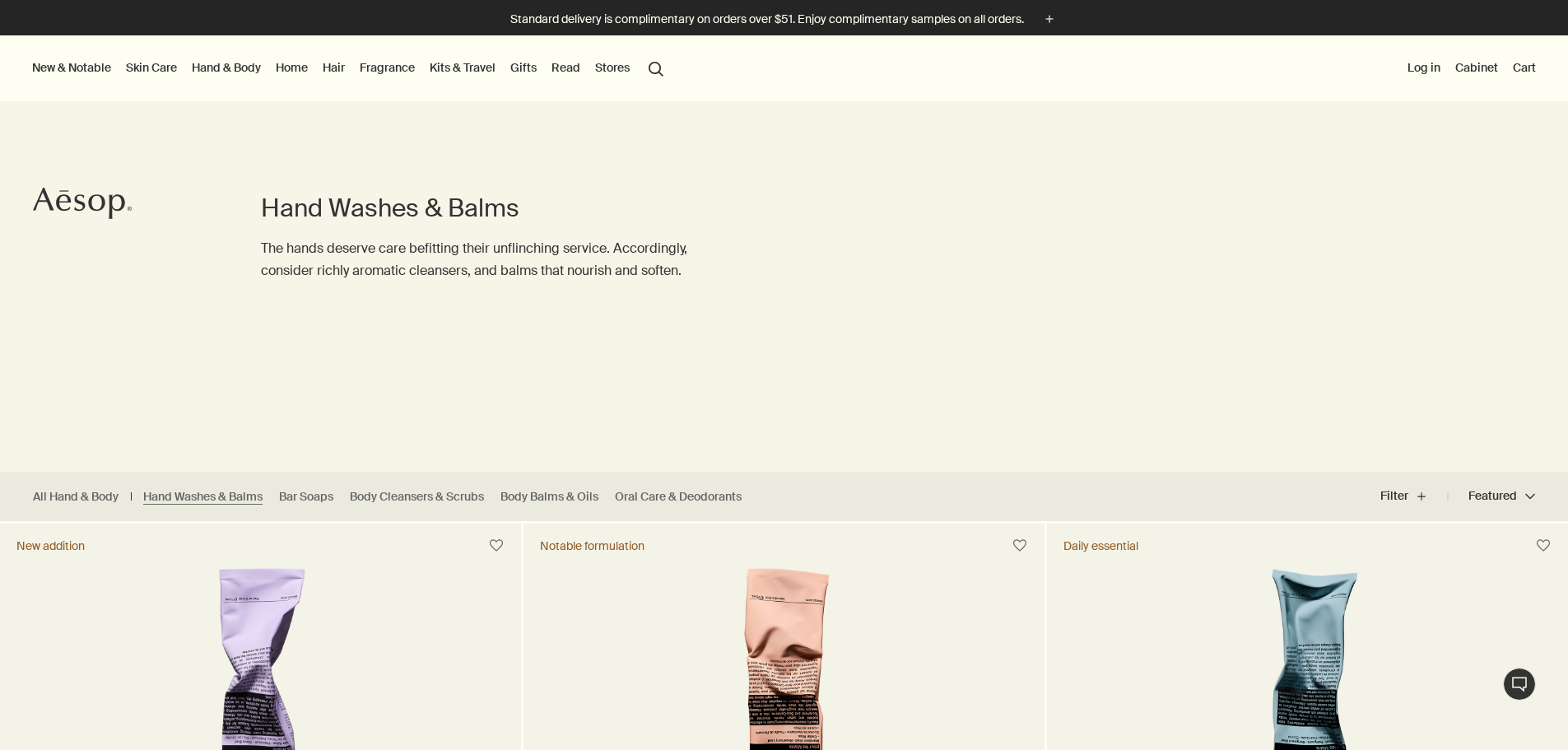
click at [231, 73] on link "Hand & Body" at bounding box center [226, 67] width 75 height 22
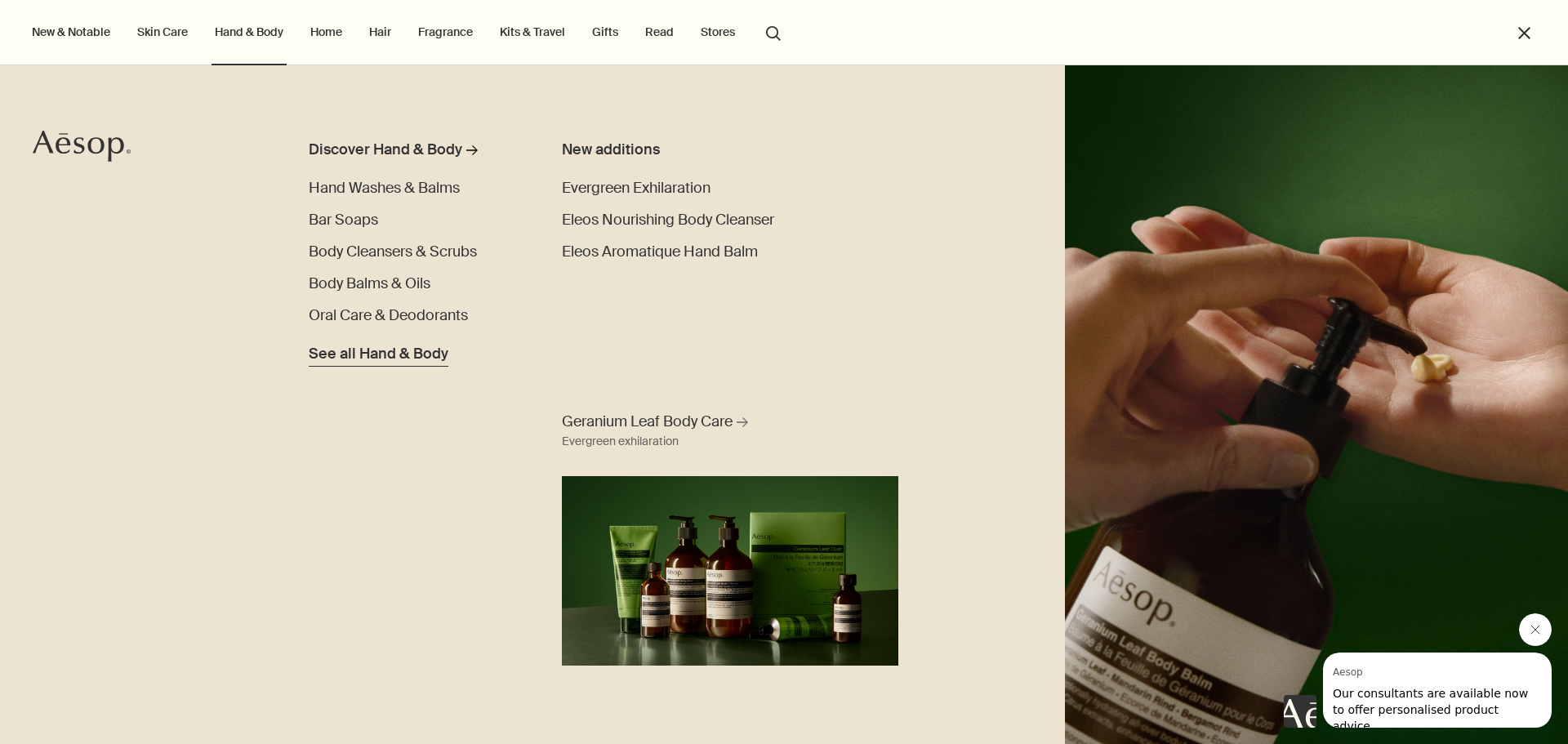
click at [416, 357] on span "See all Hand & Body" at bounding box center [378, 354] width 139 height 22
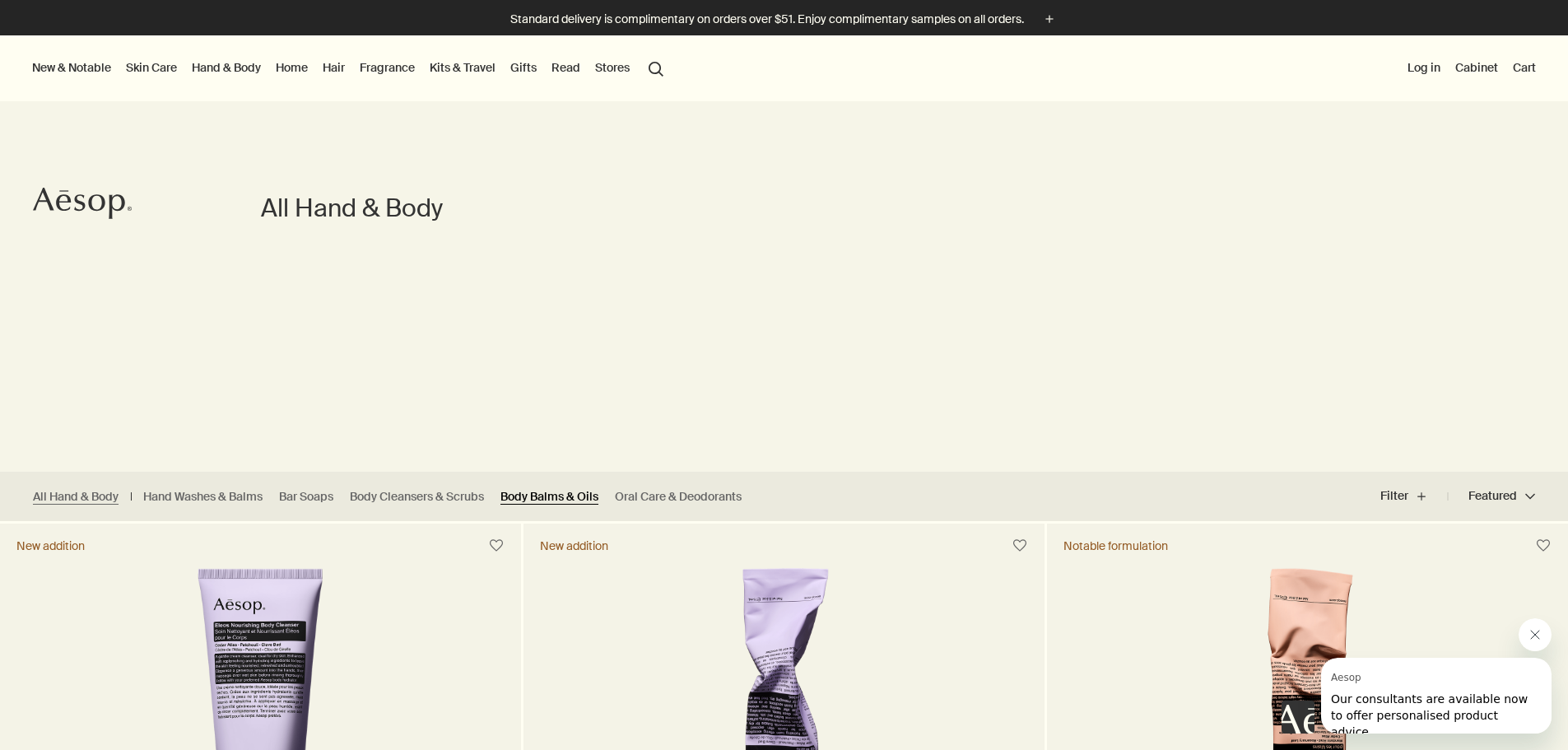
click at [543, 498] on link "Body Balms & Oils" at bounding box center [549, 497] width 98 height 16
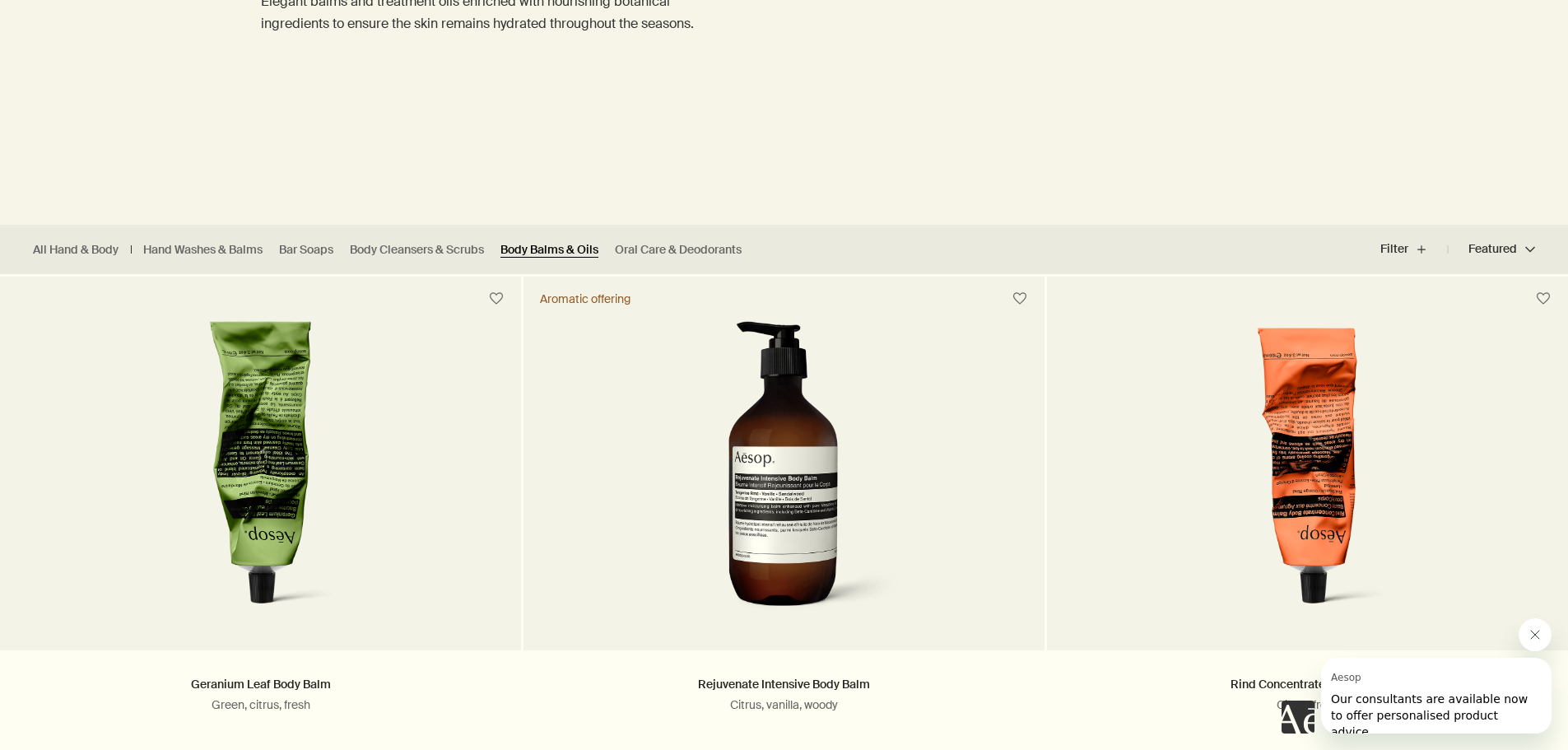
scroll to position [412, 0]
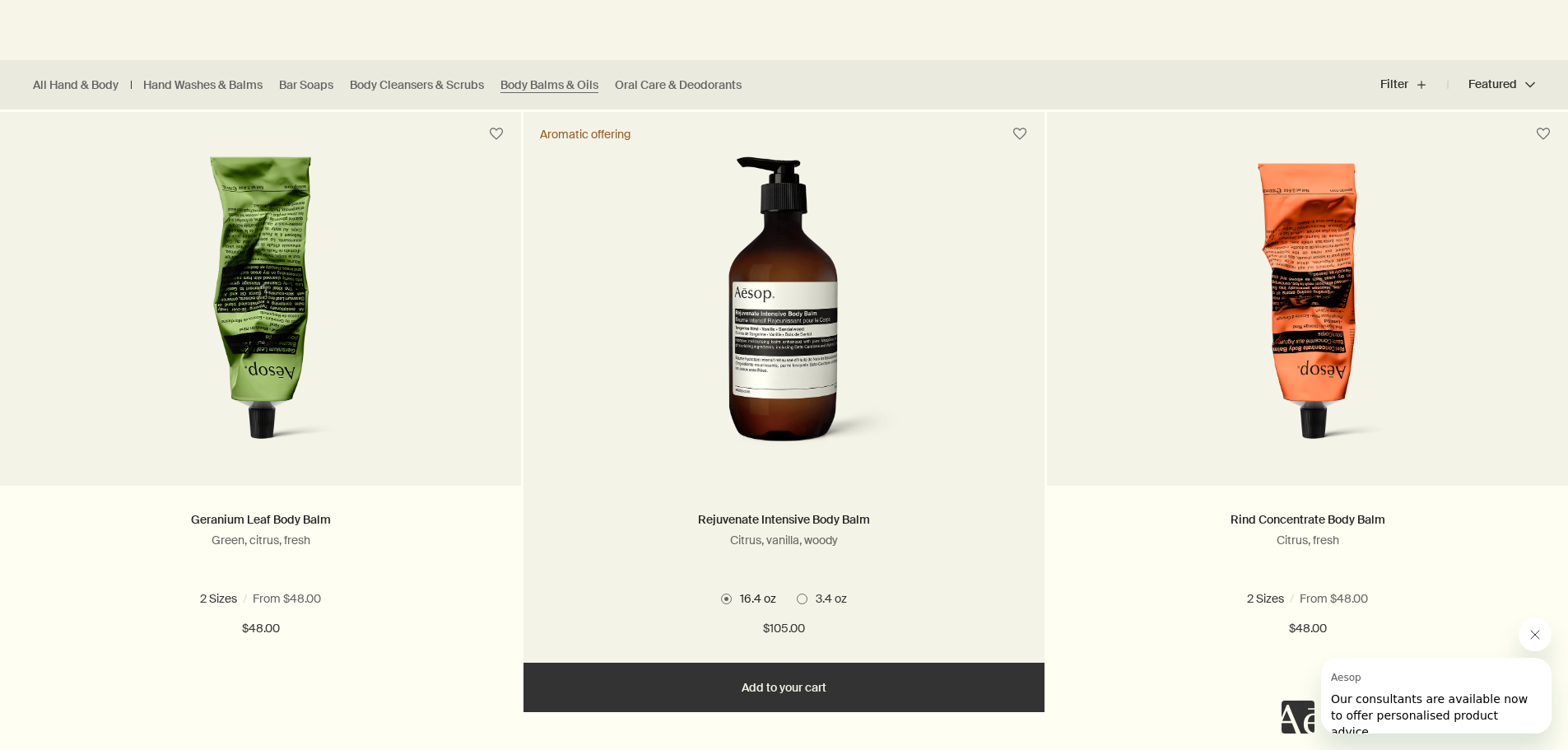
click at [799, 596] on span at bounding box center [801, 598] width 10 height 10
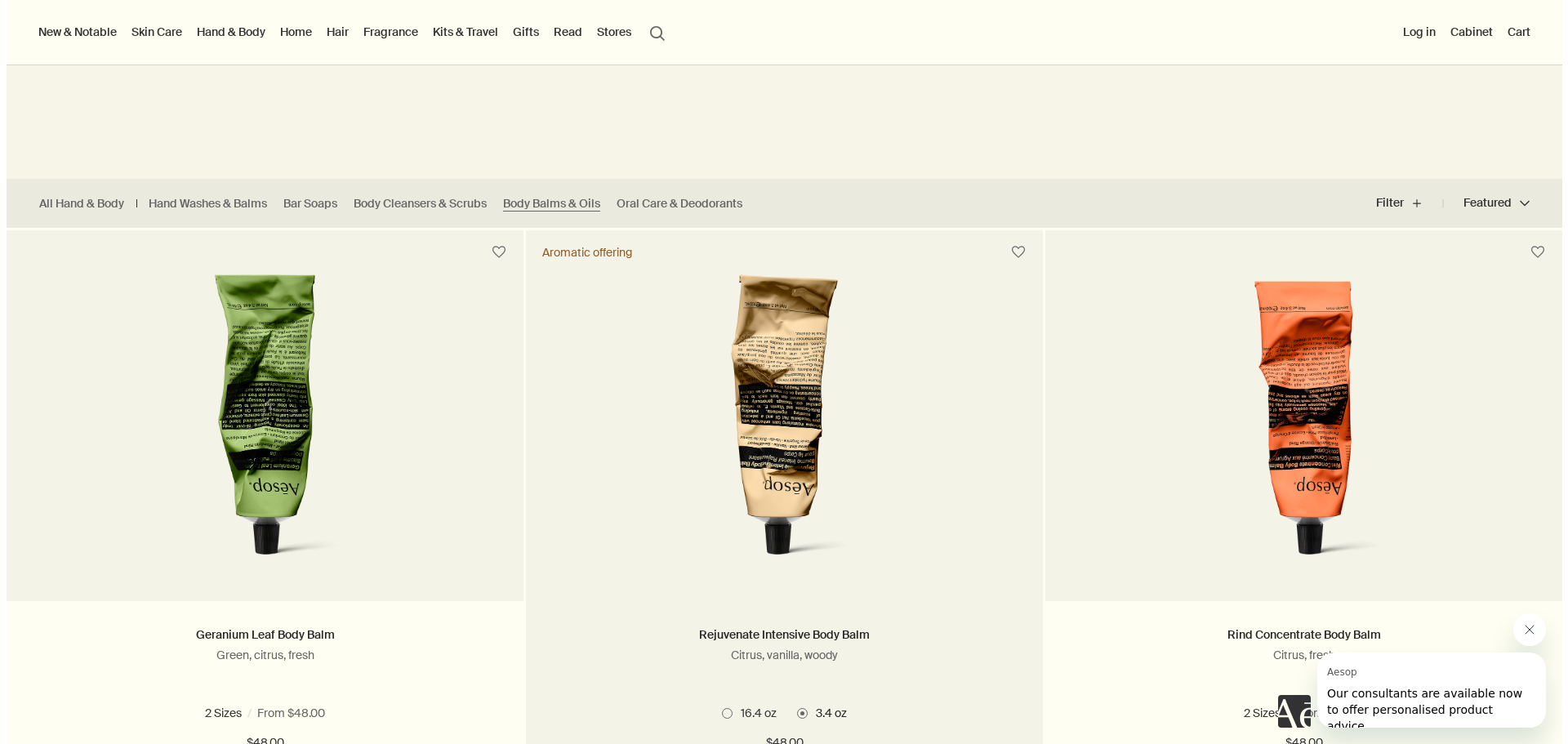
scroll to position [0, 0]
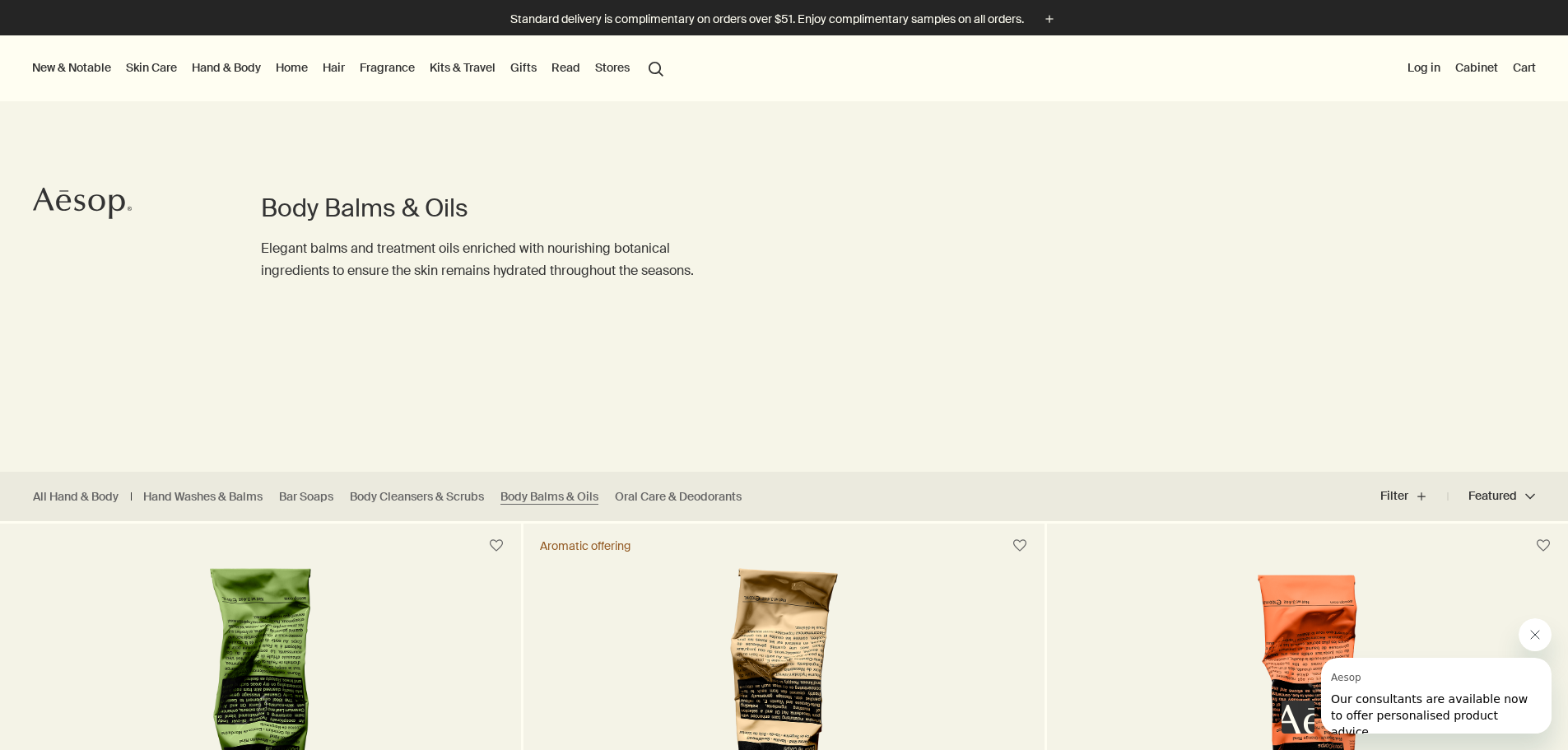
click at [165, 68] on link "Skin Care" at bounding box center [151, 67] width 57 height 22
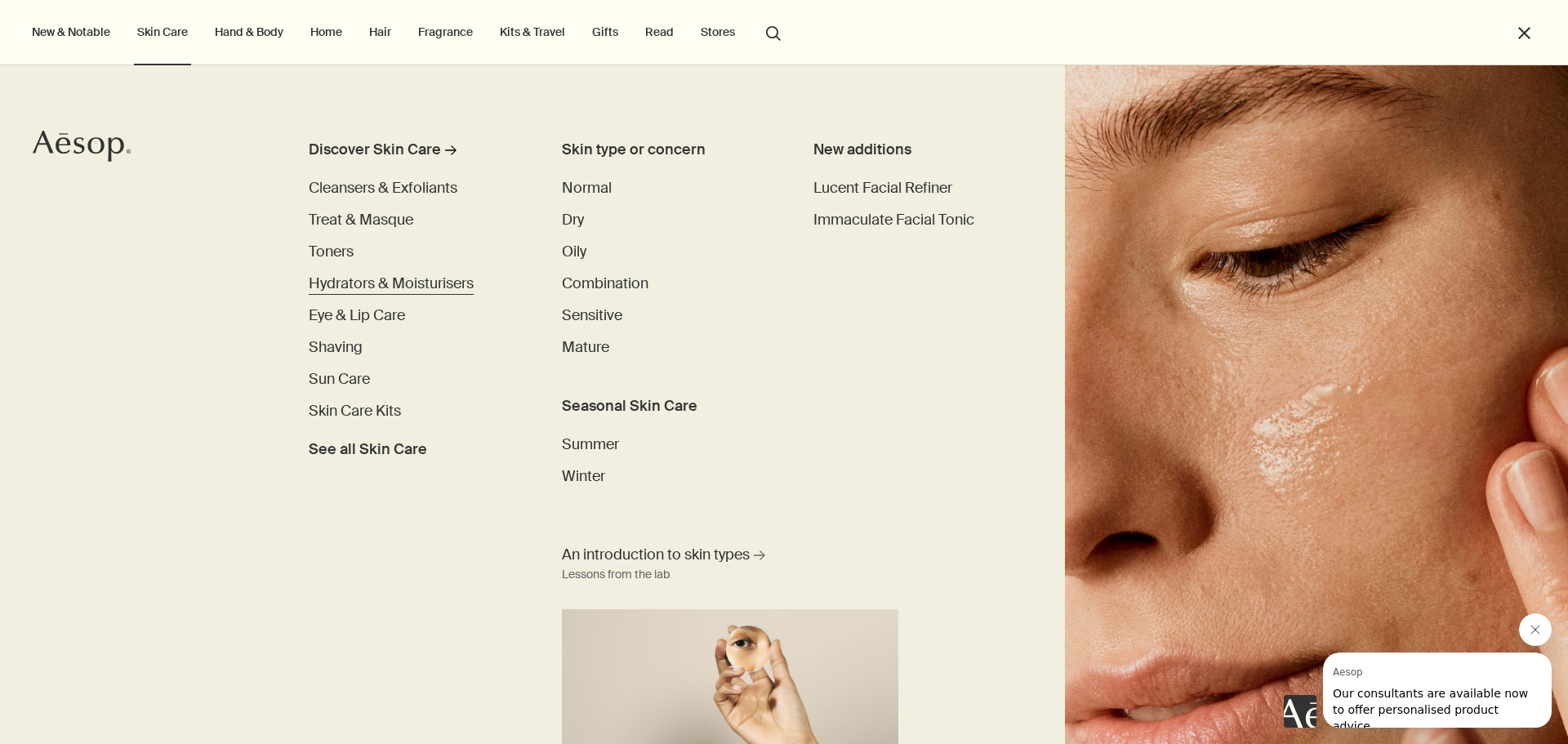
click at [463, 279] on span "Hydrators & Moisturisers" at bounding box center [391, 283] width 165 height 20
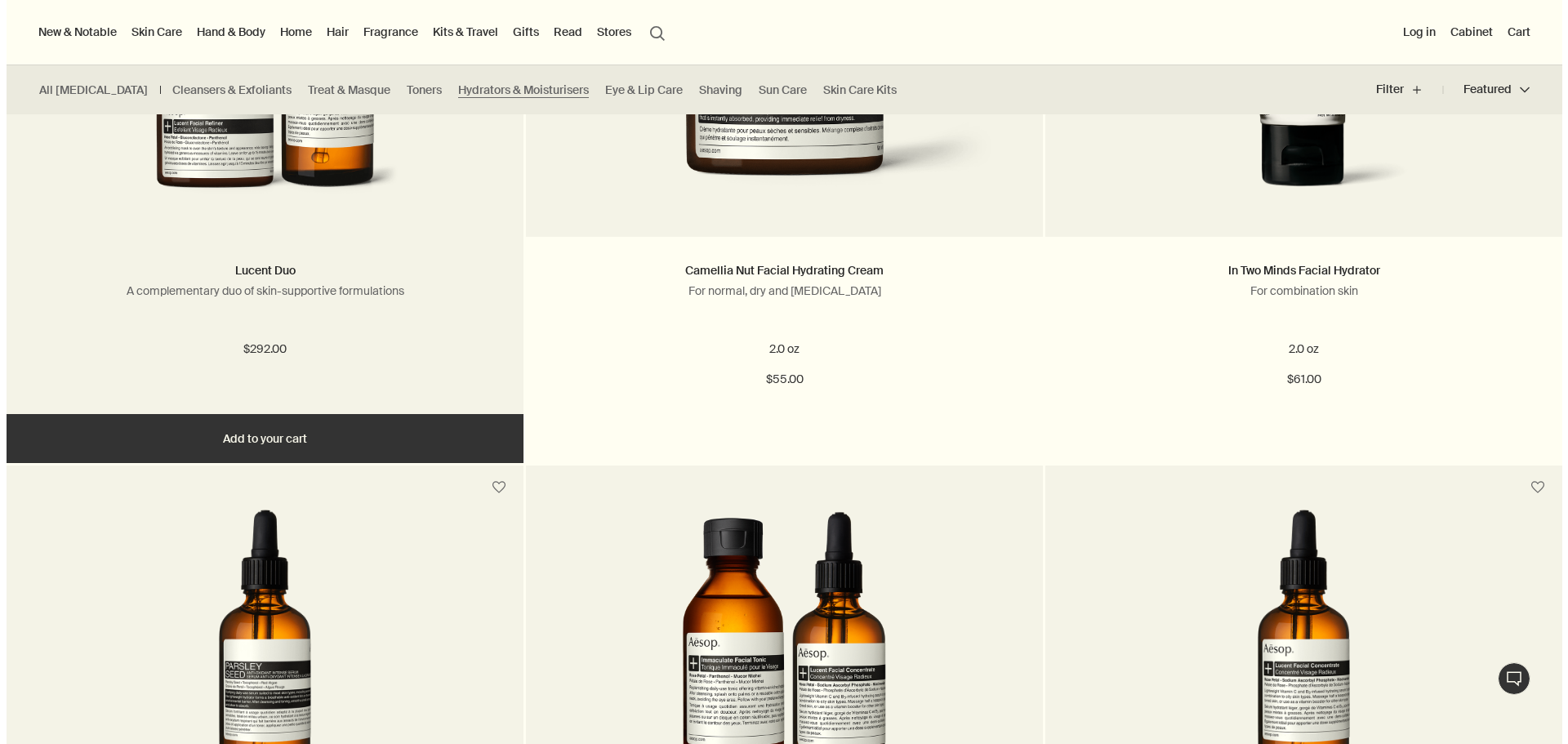
scroll to position [326, 0]
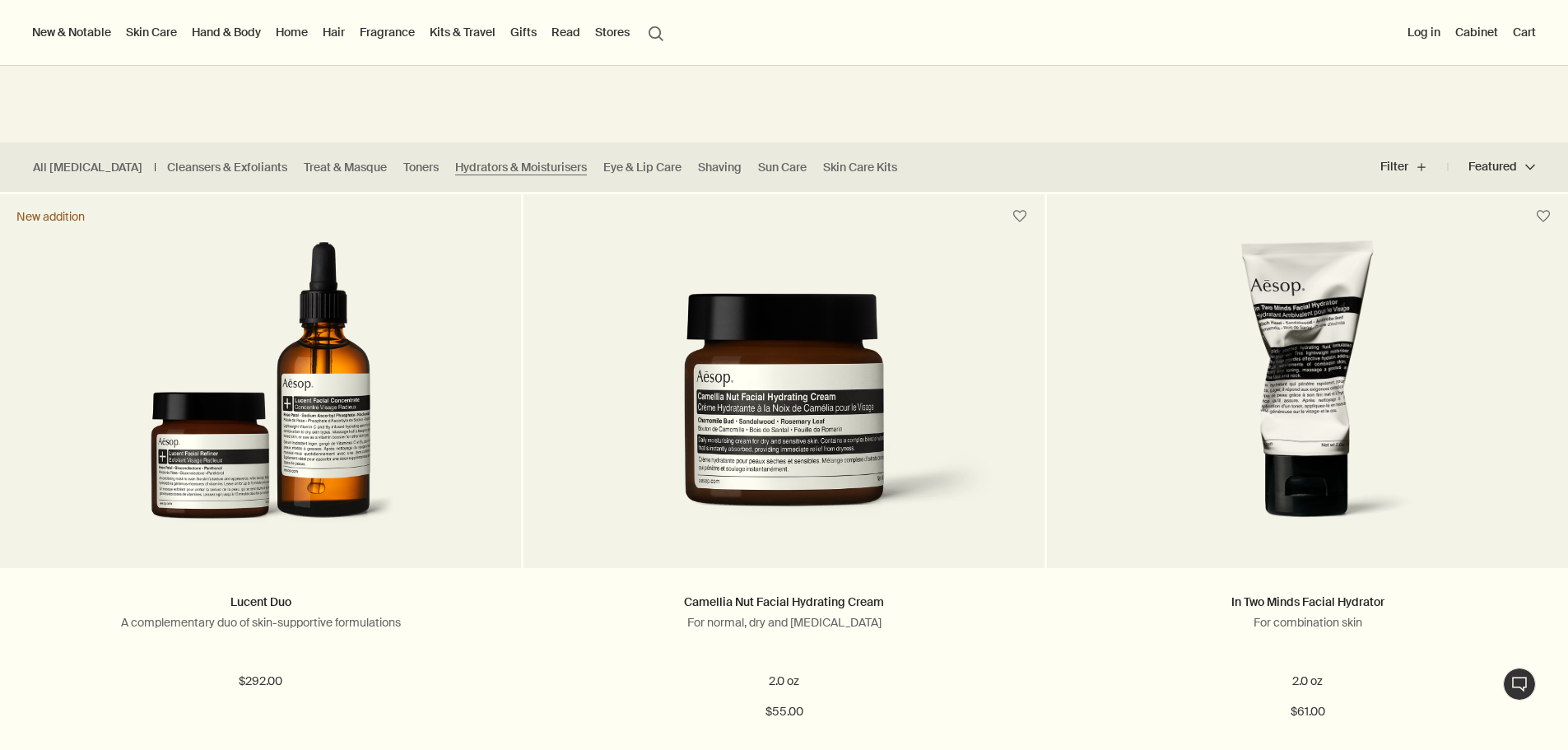
click at [74, 29] on button "New & Notable" at bounding box center [72, 32] width 86 height 22
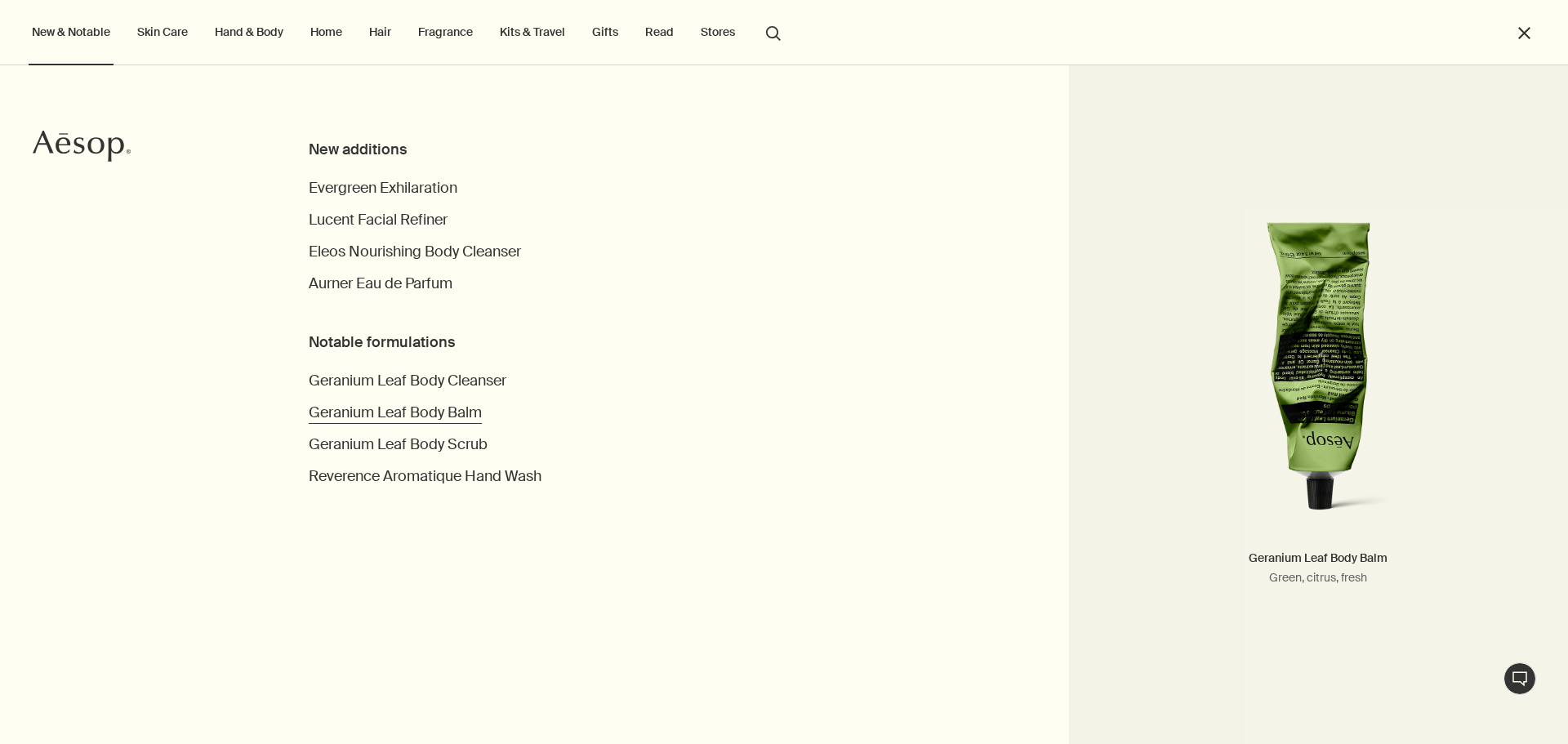
click at [453, 408] on span "Geranium Leaf Body Balm" at bounding box center [395, 412] width 173 height 20
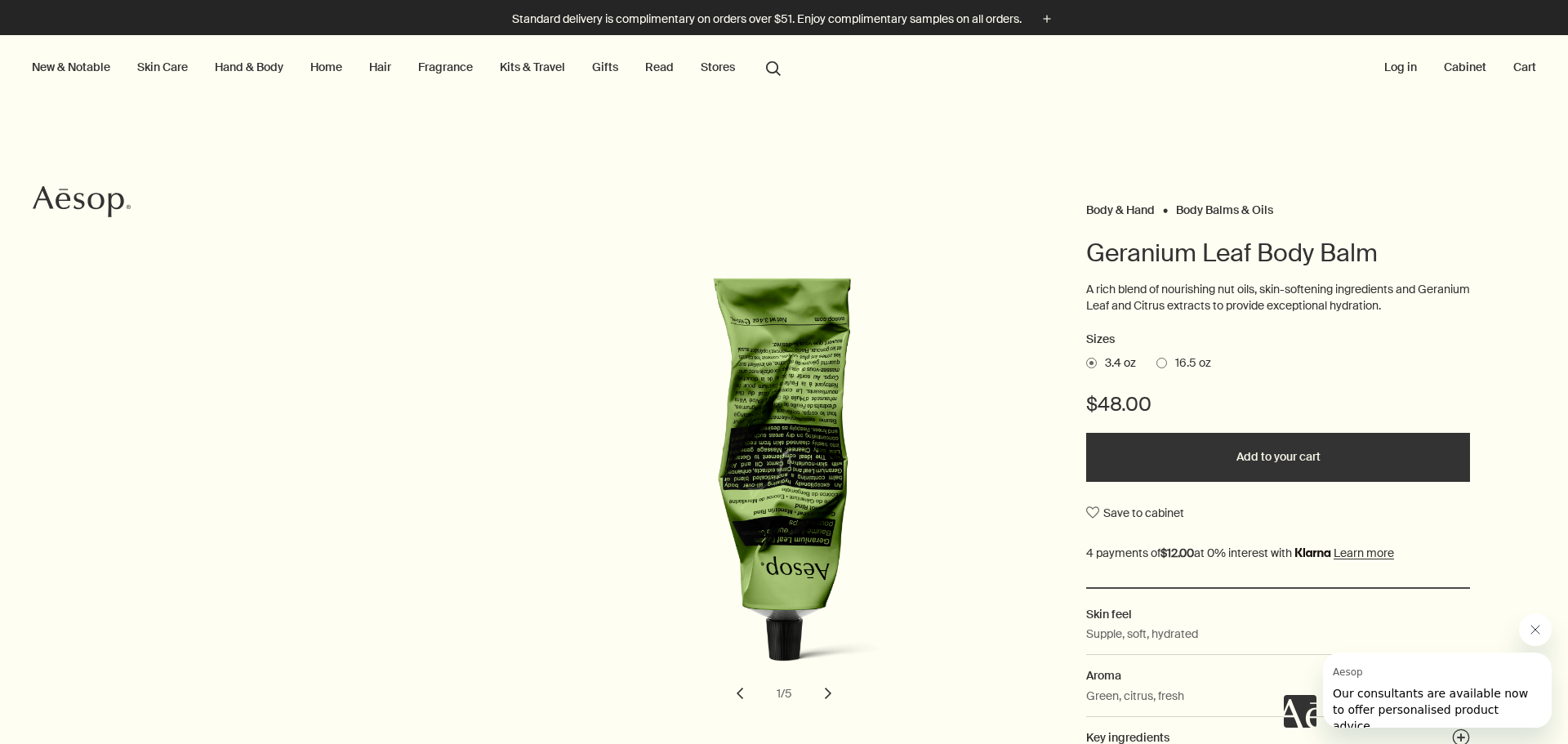
click at [456, 64] on link "Fragrance" at bounding box center [445, 66] width 61 height 21
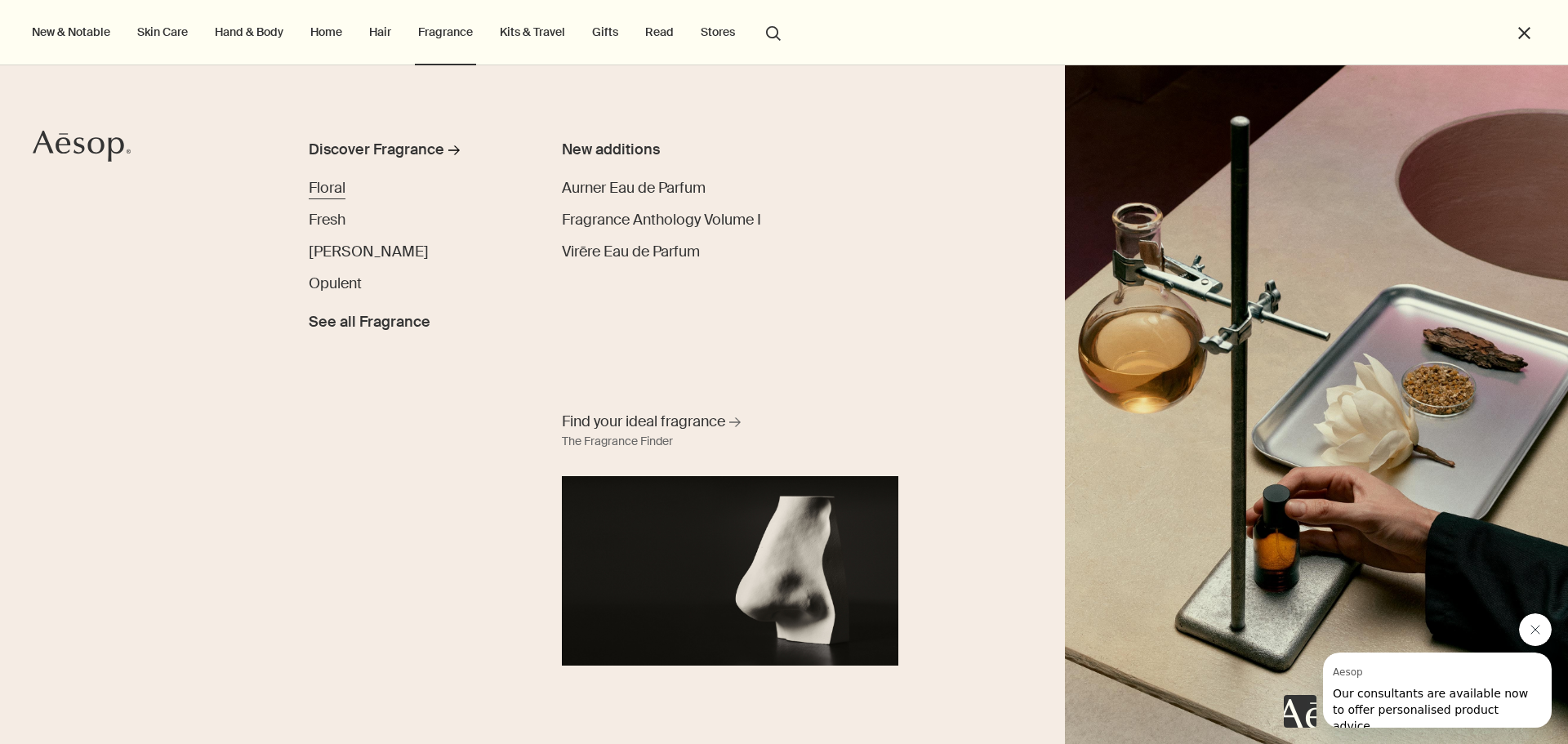
click at [333, 185] on span "Floral" at bounding box center [326, 187] width 36 height 20
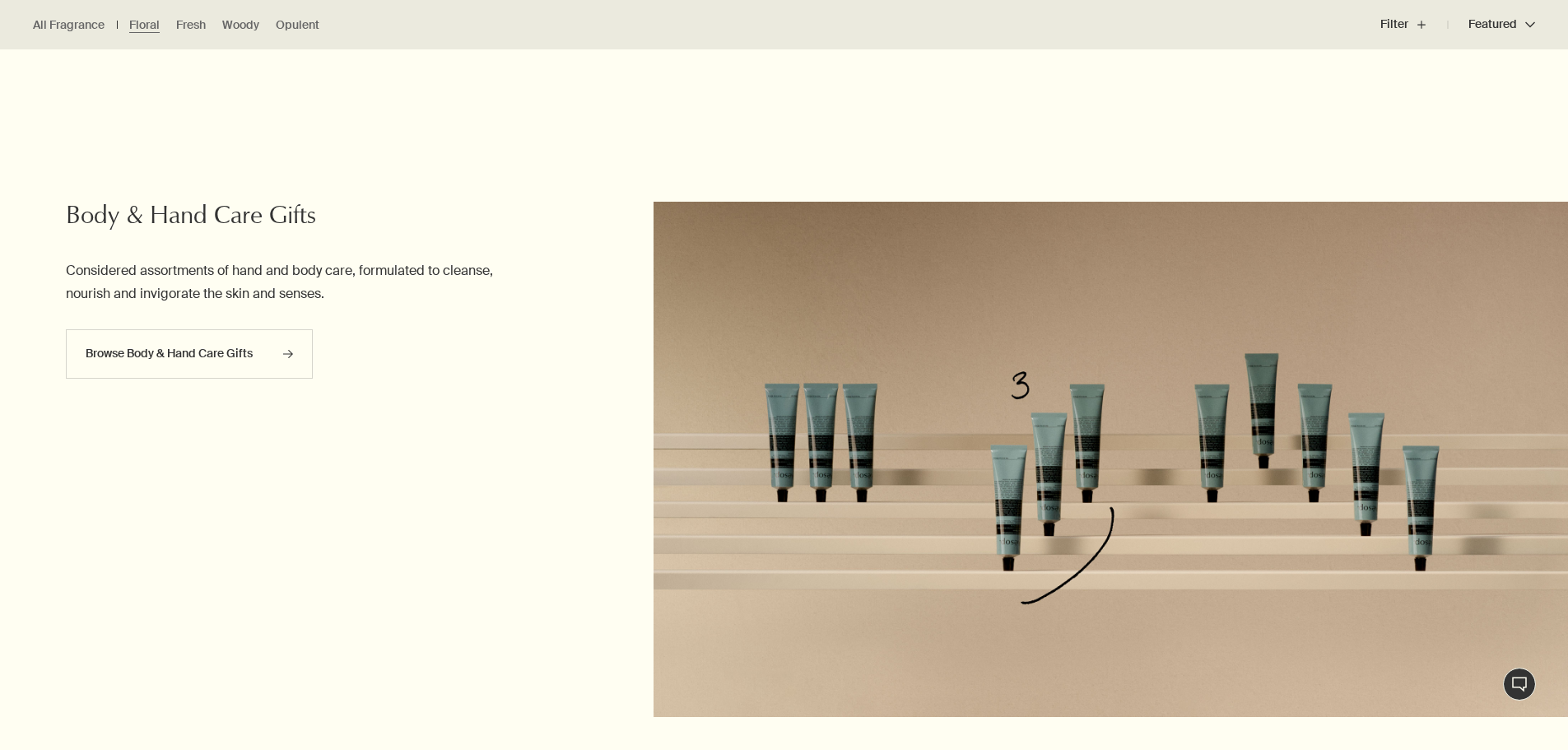
scroll to position [1646, 0]
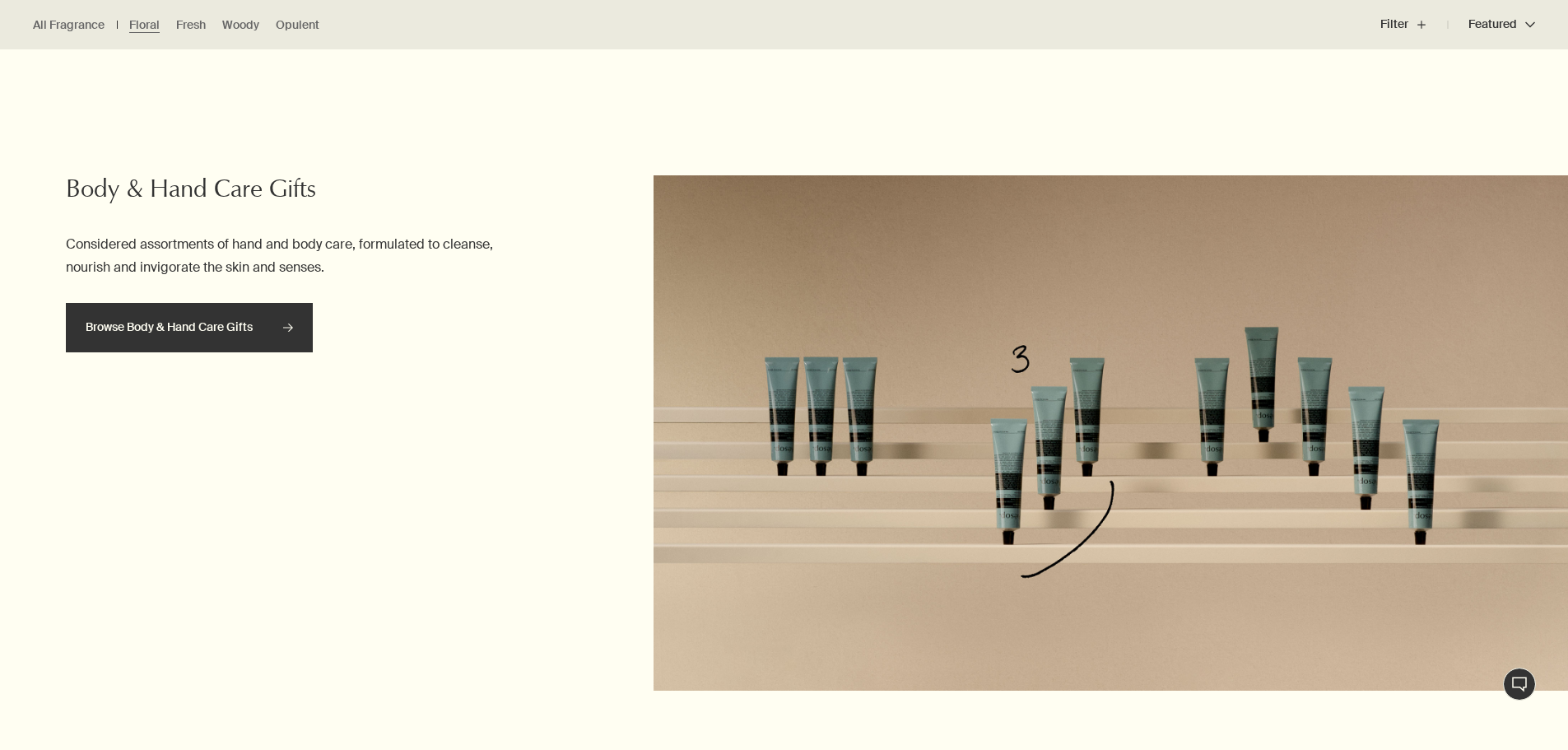
click at [292, 332] on icon "rightArrow" at bounding box center [287, 327] width 9 height 9
